Goal: Navigation & Orientation: Find specific page/section

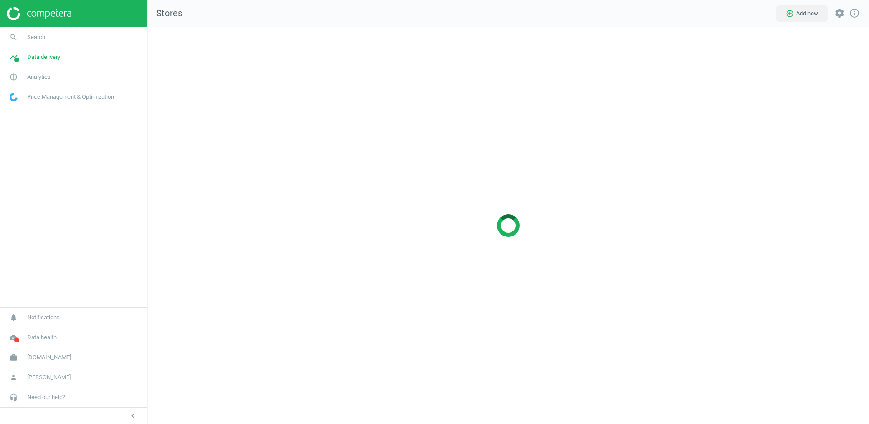
scroll to position [397, 723]
click at [42, 359] on span "[DOMAIN_NAME]" at bounding box center [49, 357] width 44 height 8
click at [38, 329] on span "Switch campaign" at bounding box center [30, 330] width 40 height 7
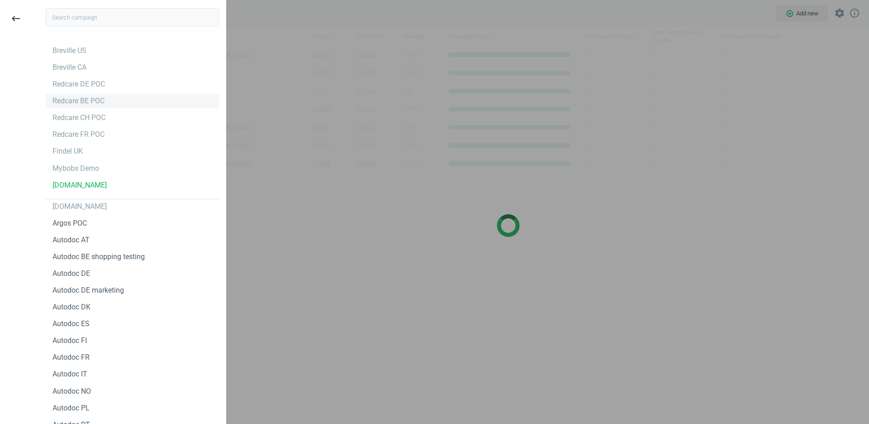
click at [105, 99] on div "Redcare BE POC" at bounding box center [79, 101] width 52 height 10
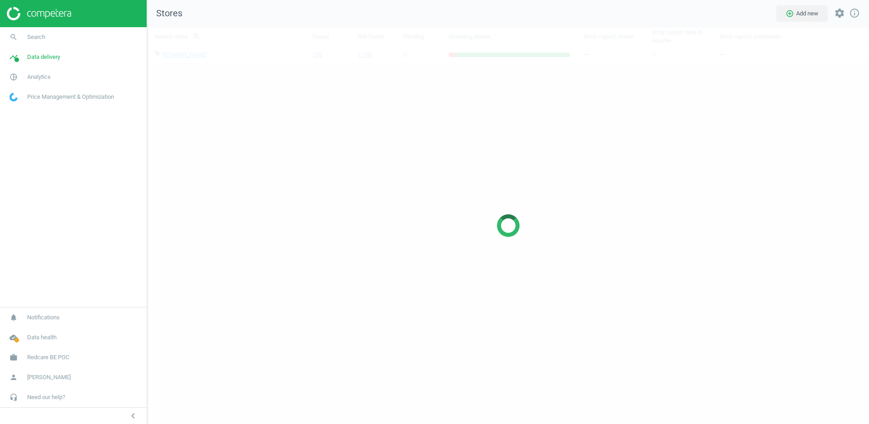
scroll to position [397, 723]
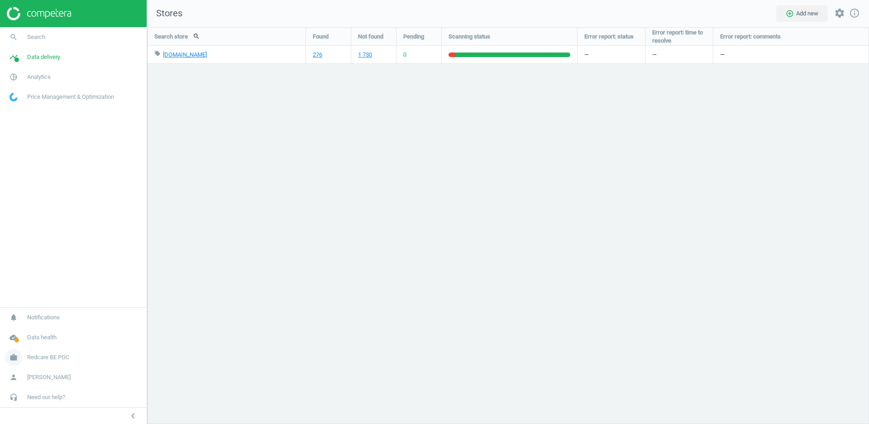
click at [47, 357] on span "Redcare BE POC" at bounding box center [48, 357] width 42 height 8
click at [42, 334] on span "Switch campaign" at bounding box center [30, 330] width 40 height 7
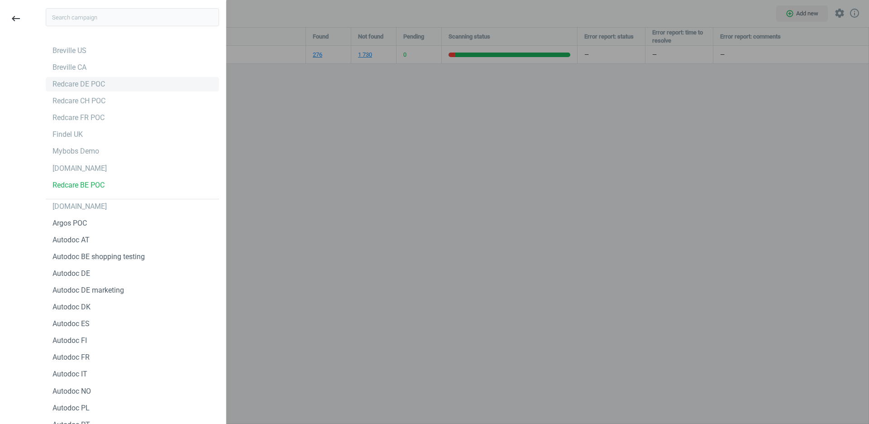
click at [97, 79] on div "Redcare DE POC" at bounding box center [79, 84] width 53 height 10
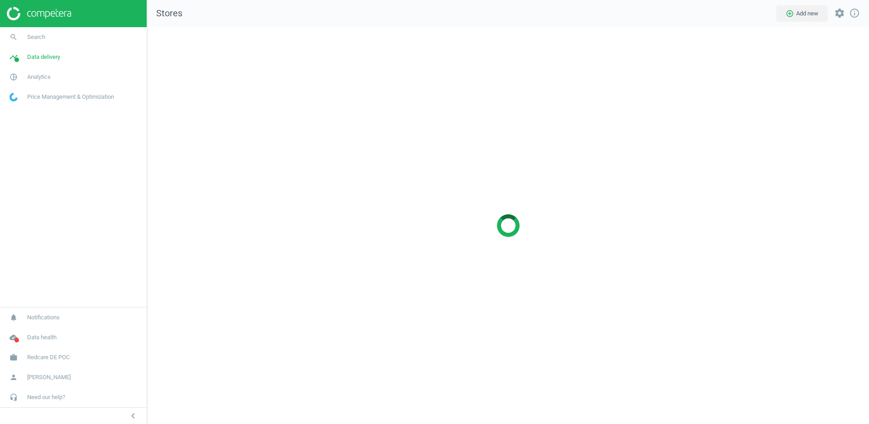
scroll to position [397, 723]
click at [39, 360] on span "[DOMAIN_NAME]" at bounding box center [49, 357] width 44 height 8
click at [37, 332] on span "Switch campaign" at bounding box center [30, 330] width 40 height 7
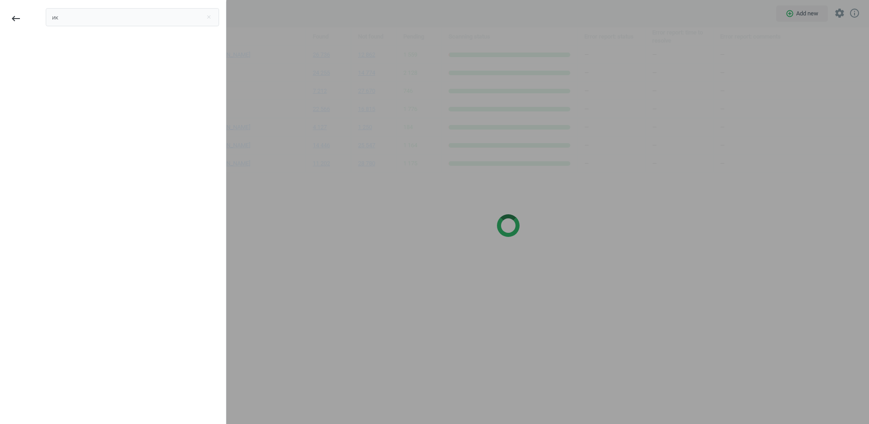
type input "и"
type input "bre"
click at [77, 49] on div "Breville US" at bounding box center [70, 51] width 34 height 10
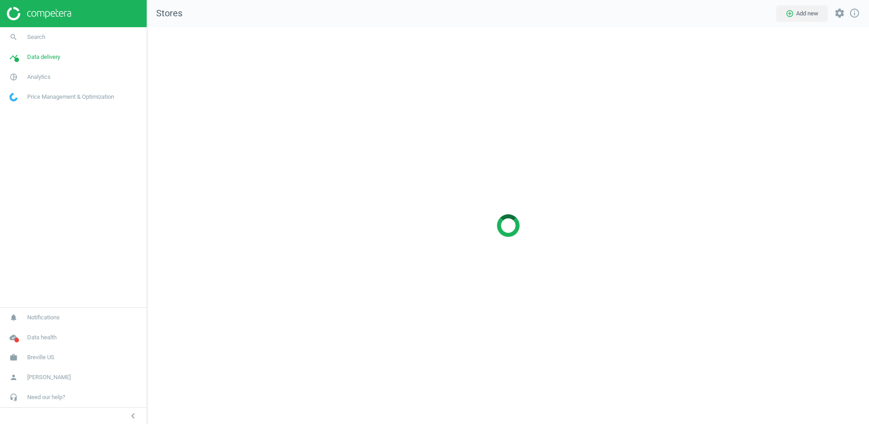
scroll to position [397, 723]
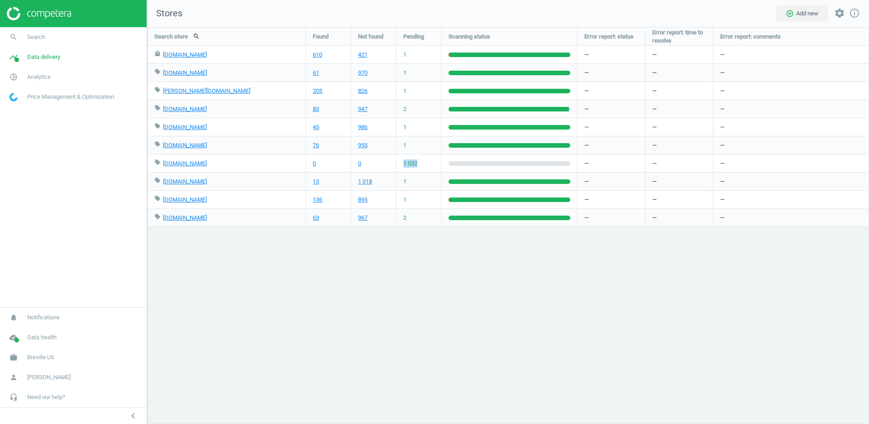
drag, startPoint x: 401, startPoint y: 160, endPoint x: 423, endPoint y: 165, distance: 22.7
click at [423, 165] on div "1 032" at bounding box center [419, 163] width 45 height 18
click at [475, 235] on div "Search store search Found Not found Pending Scanning status Error report: statu…" at bounding box center [508, 225] width 722 height 397
click at [40, 356] on span "Breville US" at bounding box center [40, 357] width 27 height 8
click at [31, 329] on span "Switch campaign" at bounding box center [30, 330] width 40 height 7
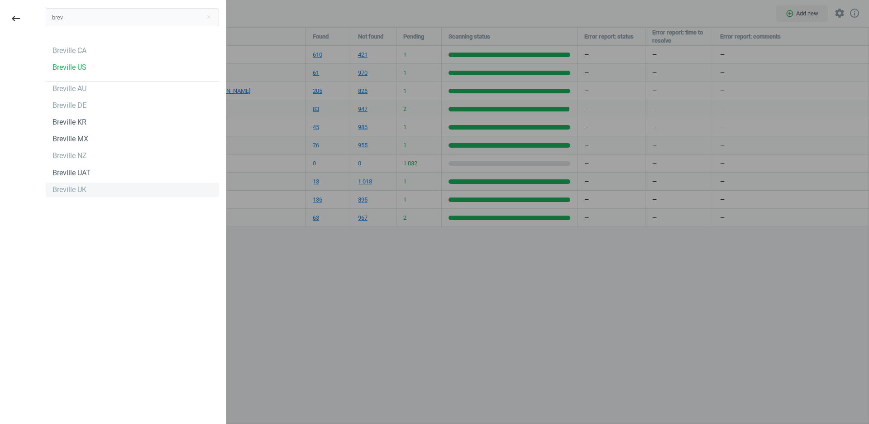
type input "brev"
click at [96, 186] on div "Breville UK" at bounding box center [132, 189] width 173 height 14
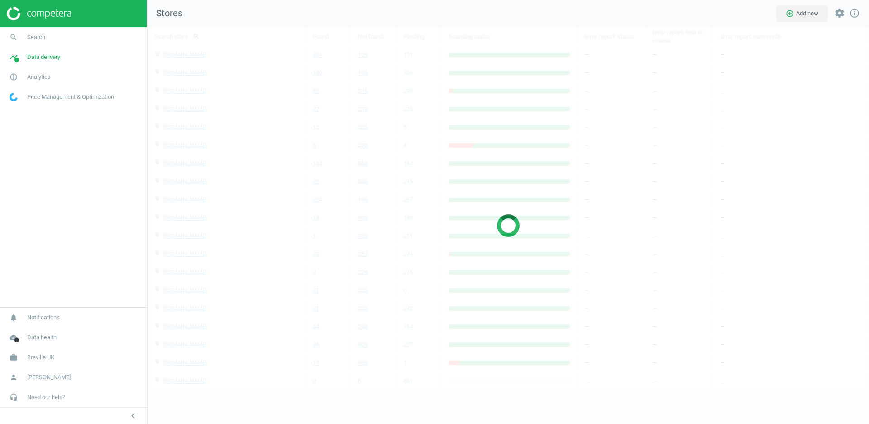
scroll to position [397, 723]
